Goal: Use online tool/utility: Utilize a website feature to perform a specific function

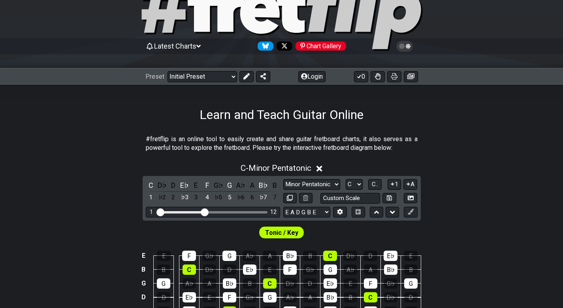
scroll to position [119, 0]
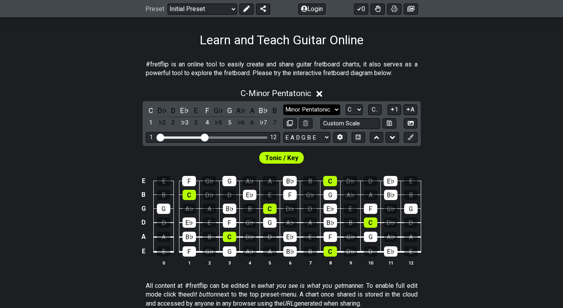
click at [313, 112] on select "Minor Pentatonic Click to edit Minor Pentatonic Major Pentatonic Minor Blues Ma…" at bounding box center [311, 109] width 57 height 11
select select "Minor / Aeolian"
click at [283, 104] on select "Minor Pentatonic Click to edit Minor Pentatonic Major Pentatonic Minor Blues Ma…" at bounding box center [311, 109] width 57 height 11
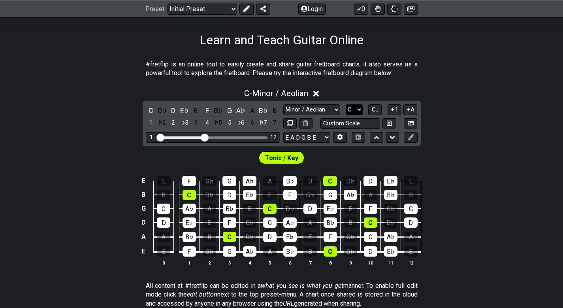
click at [359, 107] on select "A♭ A A♯ B♭ B C C♯ D♭ D D♯ E♭ E F F♯ G♭ G G♯" at bounding box center [354, 109] width 17 height 11
click at [346, 104] on select "A♭ A A♯ B♭ B C C♯ D♭ D D♯ E♭ E F F♯ G♭ G G♯" at bounding box center [354, 109] width 17 height 11
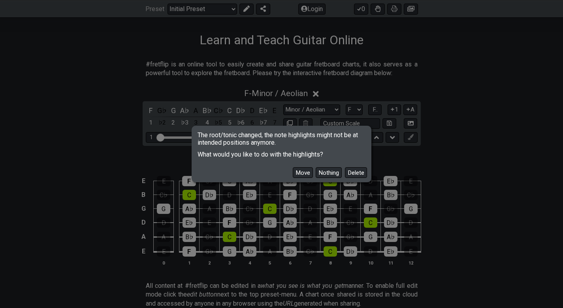
click at [306, 166] on div "Move Nothing Delete" at bounding box center [281, 169] width 177 height 23
click at [304, 173] on button "Move" at bounding box center [303, 172] width 20 height 11
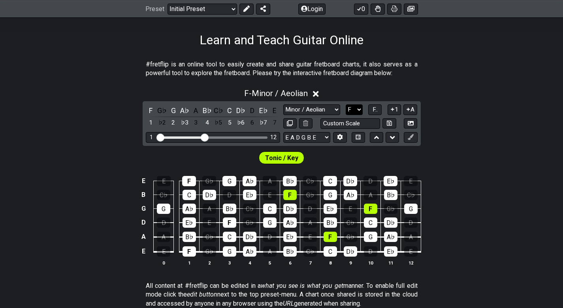
click at [362, 108] on select "A♭ A A♯ B♭ B C C♯ D♭ D D♯ E♭ E F F♯ G♭ G G♯" at bounding box center [354, 109] width 17 height 11
select select "F#"
click at [346, 104] on select "A♭ A A♯ B♭ B C C♯ D♭ D D♯ E♭ E F F♯ G♭ G G♯" at bounding box center [354, 109] width 17 height 11
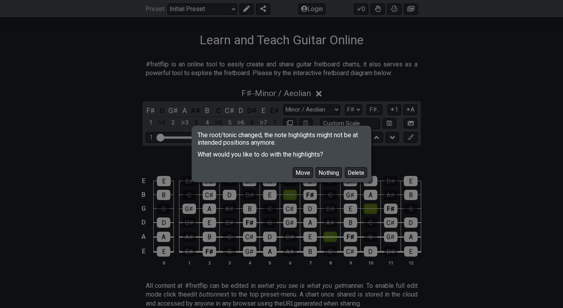
click at [291, 172] on div "Move Nothing Delete" at bounding box center [281, 169] width 177 height 23
click at [298, 174] on button "Move" at bounding box center [303, 172] width 20 height 11
